Goal: Task Accomplishment & Management: Use online tool/utility

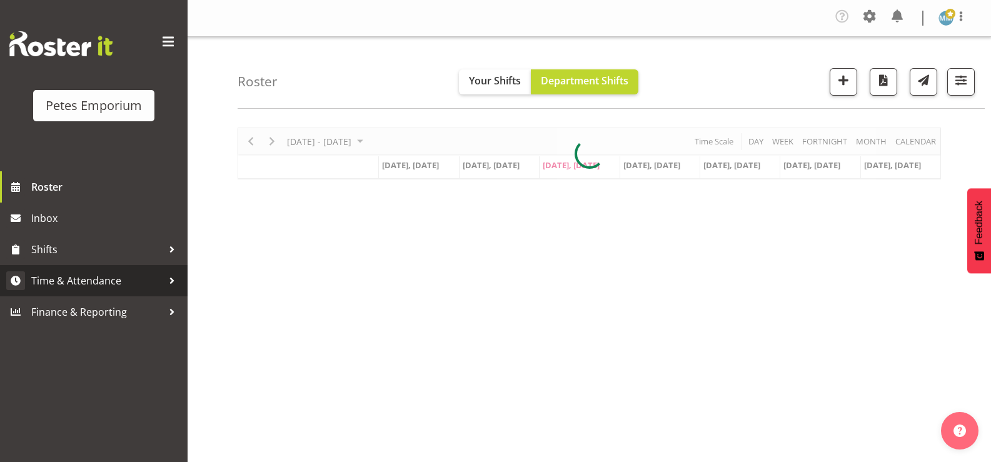
click at [118, 281] on span "Time & Attendance" at bounding box center [96, 280] width 131 height 19
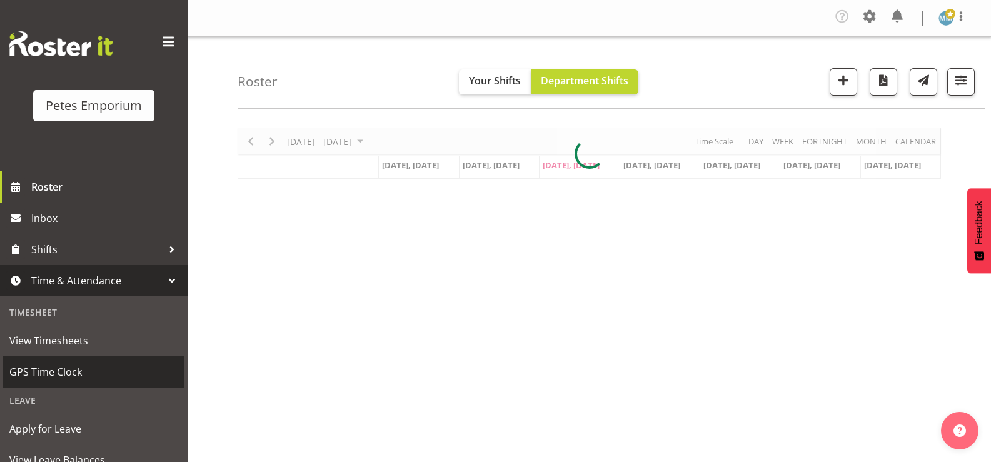
click at [100, 371] on span "GPS Time Clock" at bounding box center [93, 372] width 169 height 19
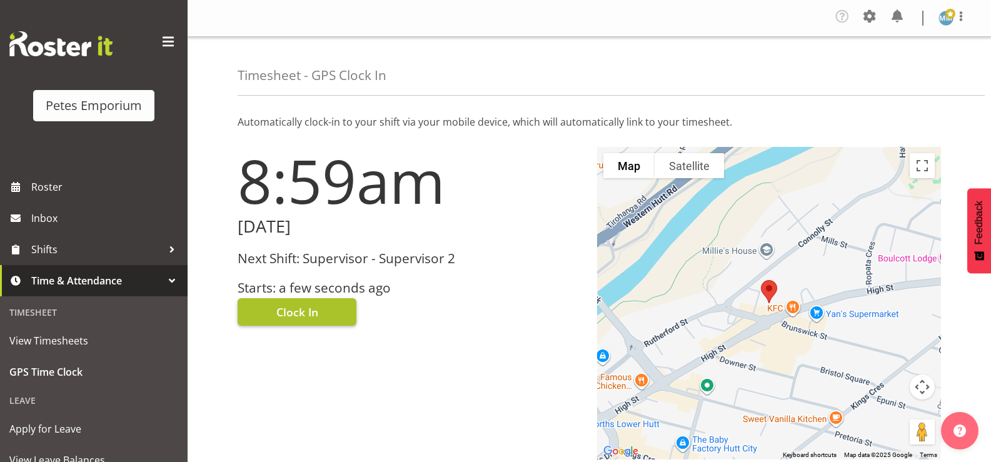
click at [317, 318] on span "Clock In" at bounding box center [297, 312] width 42 height 16
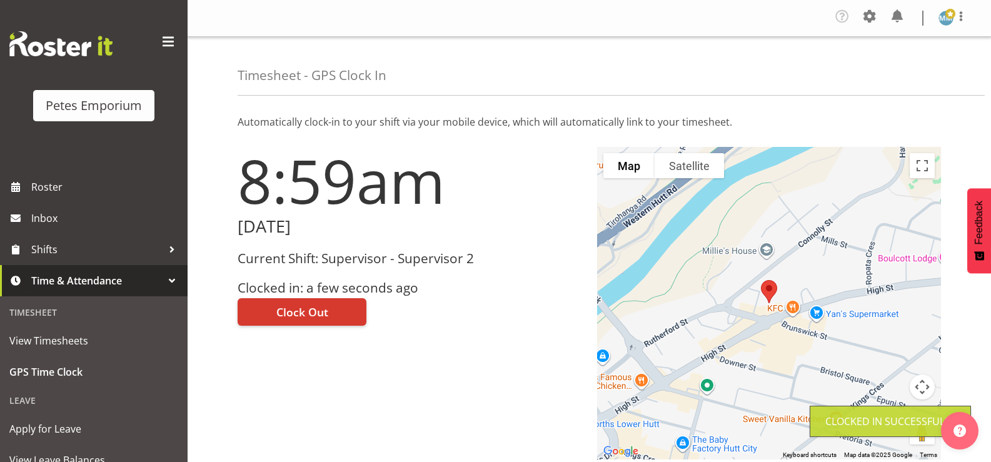
click at [948, 18] on span at bounding box center [950, 14] width 10 height 10
click at [899, 73] on link "Log Out" at bounding box center [909, 69] width 120 height 23
